Goal: Navigation & Orientation: Go to known website

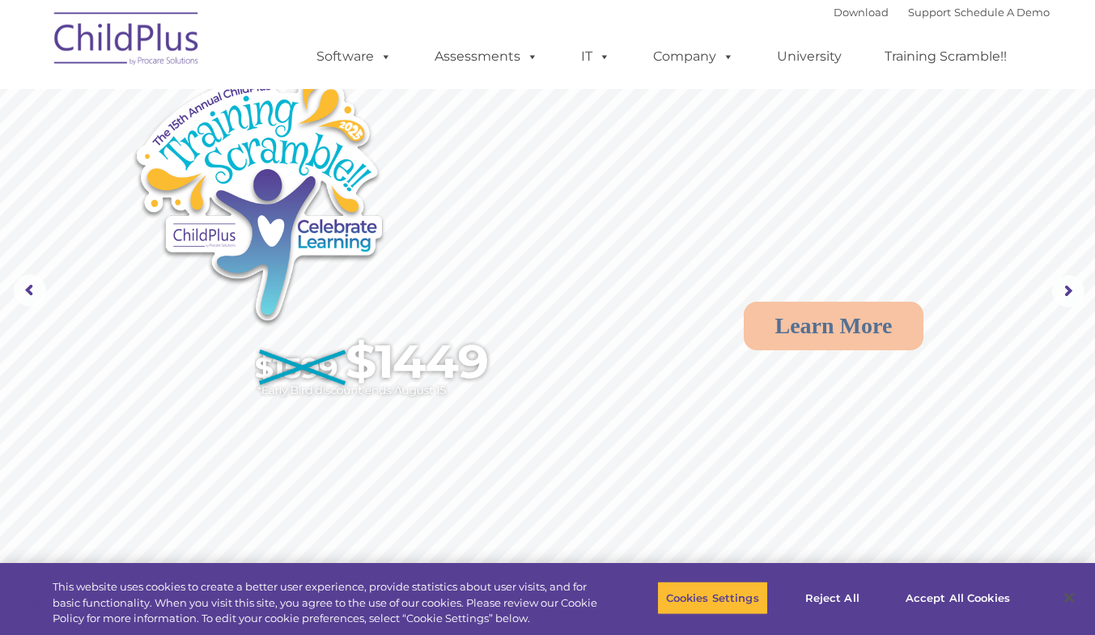
click at [133, 55] on img at bounding box center [127, 41] width 162 height 81
click at [375, 61] on span at bounding box center [383, 56] width 18 height 15
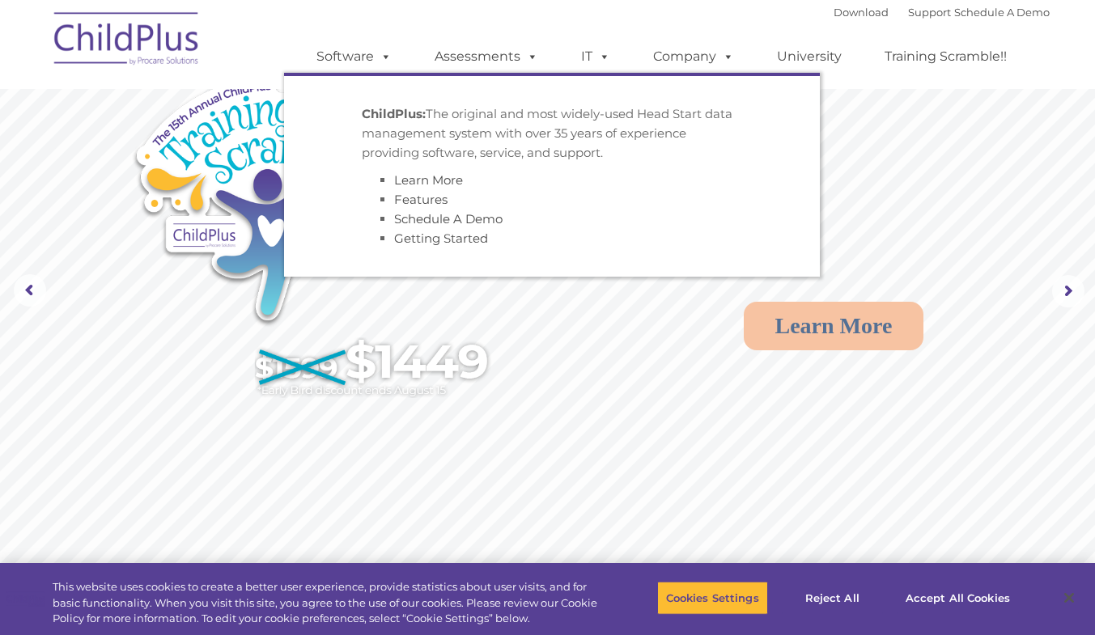
click at [375, 60] on span at bounding box center [383, 56] width 18 height 15
